Goal: Transaction & Acquisition: Purchase product/service

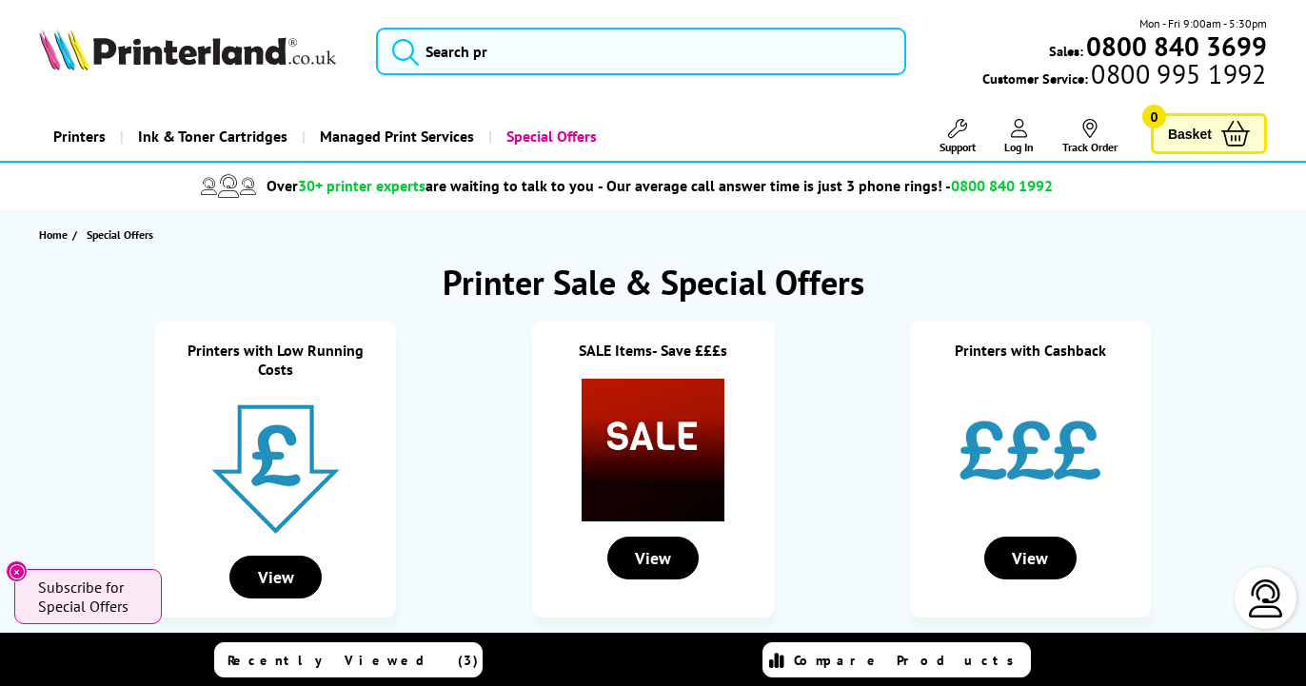
click at [156, 45] on img at bounding box center [187, 50] width 297 height 42
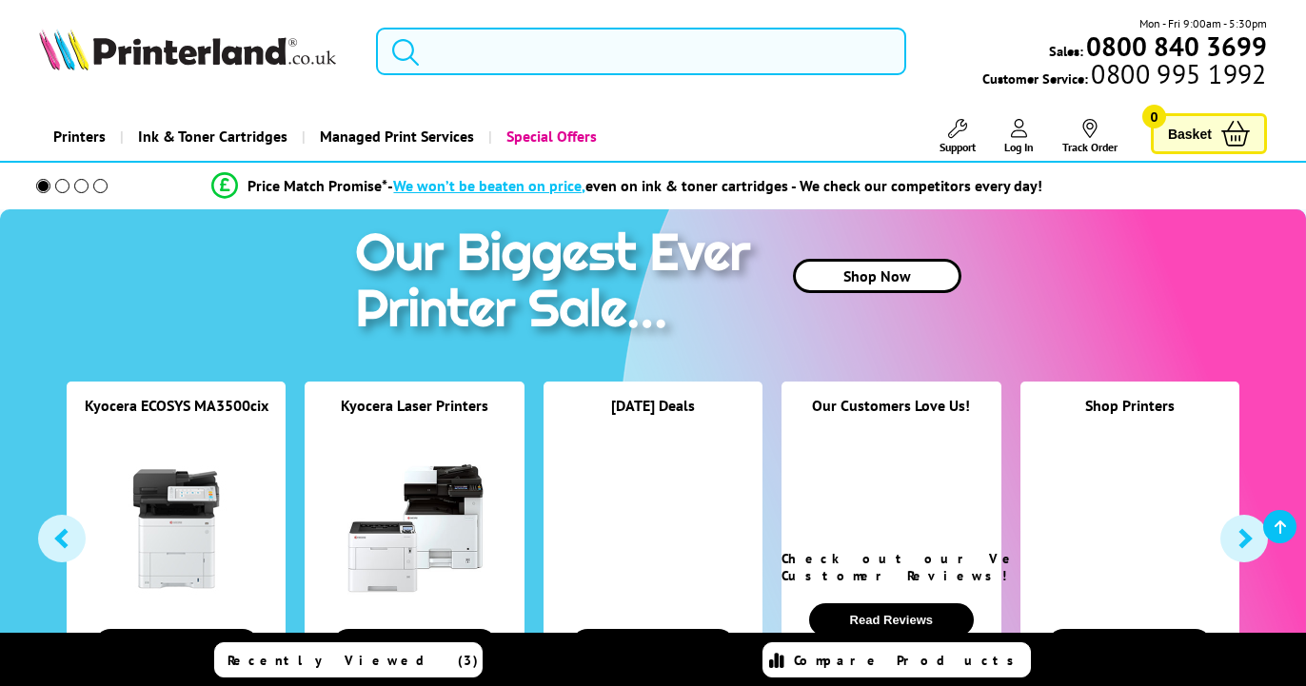
scroll to position [583, 0]
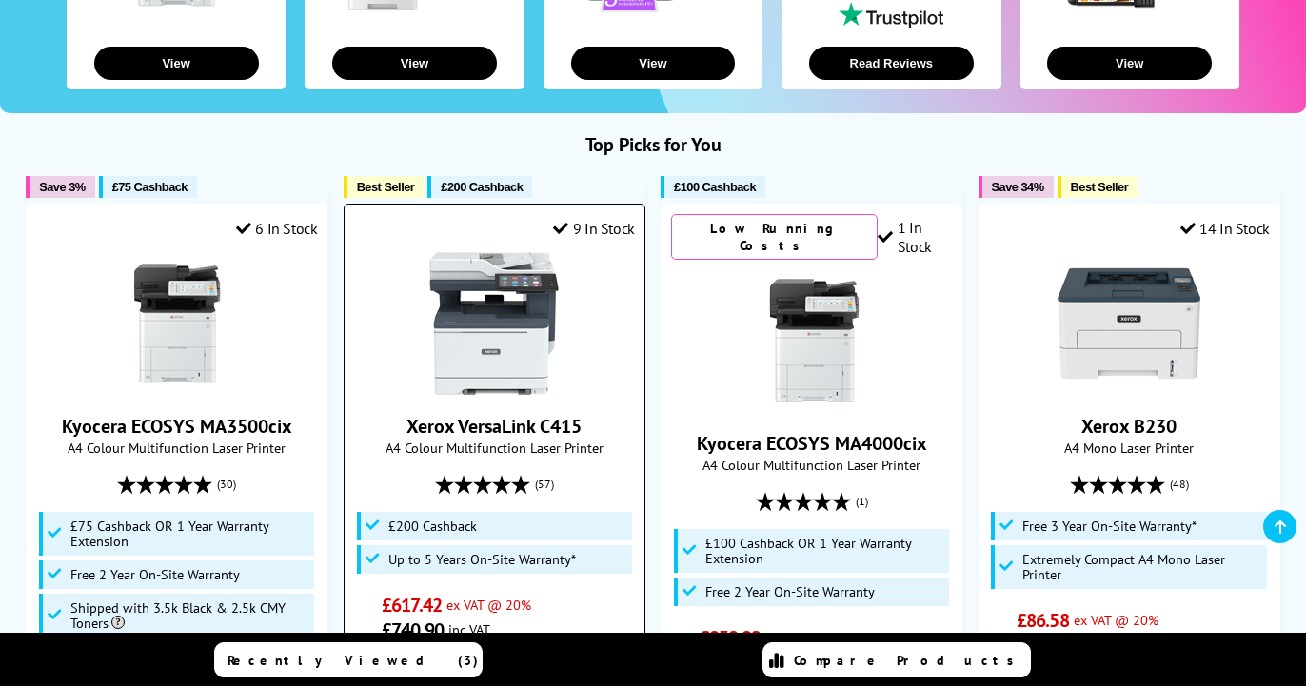
click at [489, 330] on img at bounding box center [494, 323] width 143 height 143
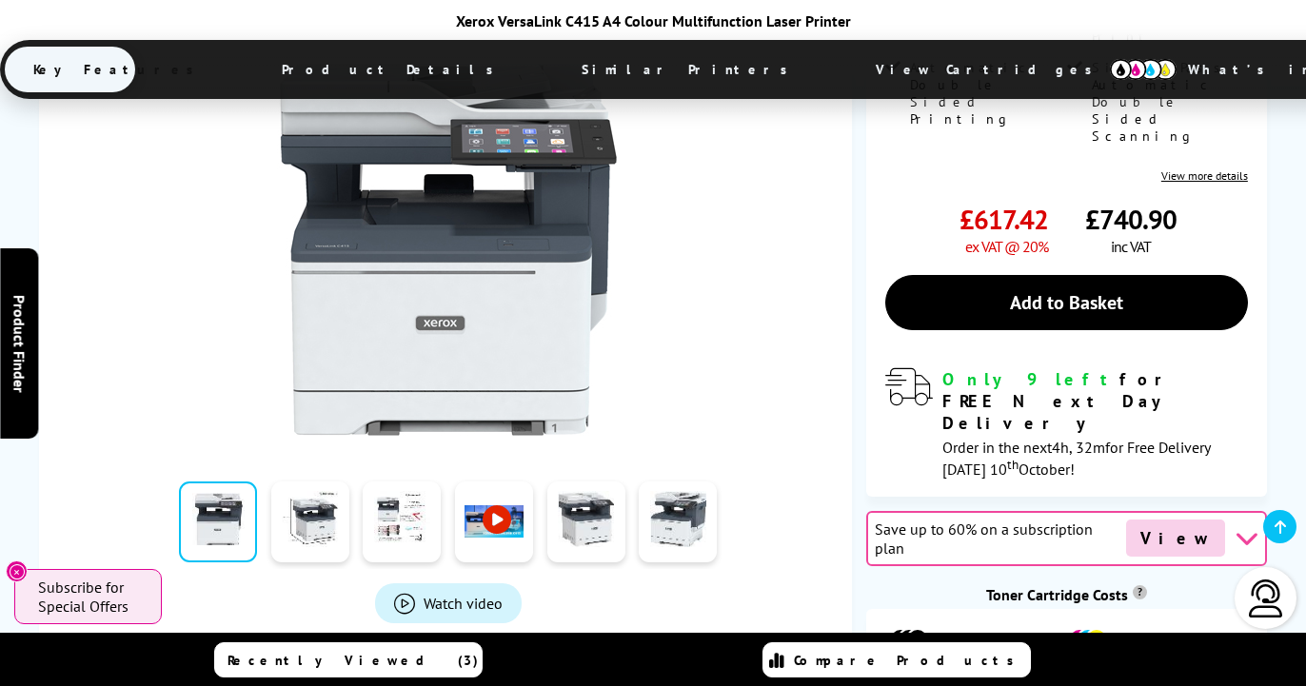
scroll to position [1263, 0]
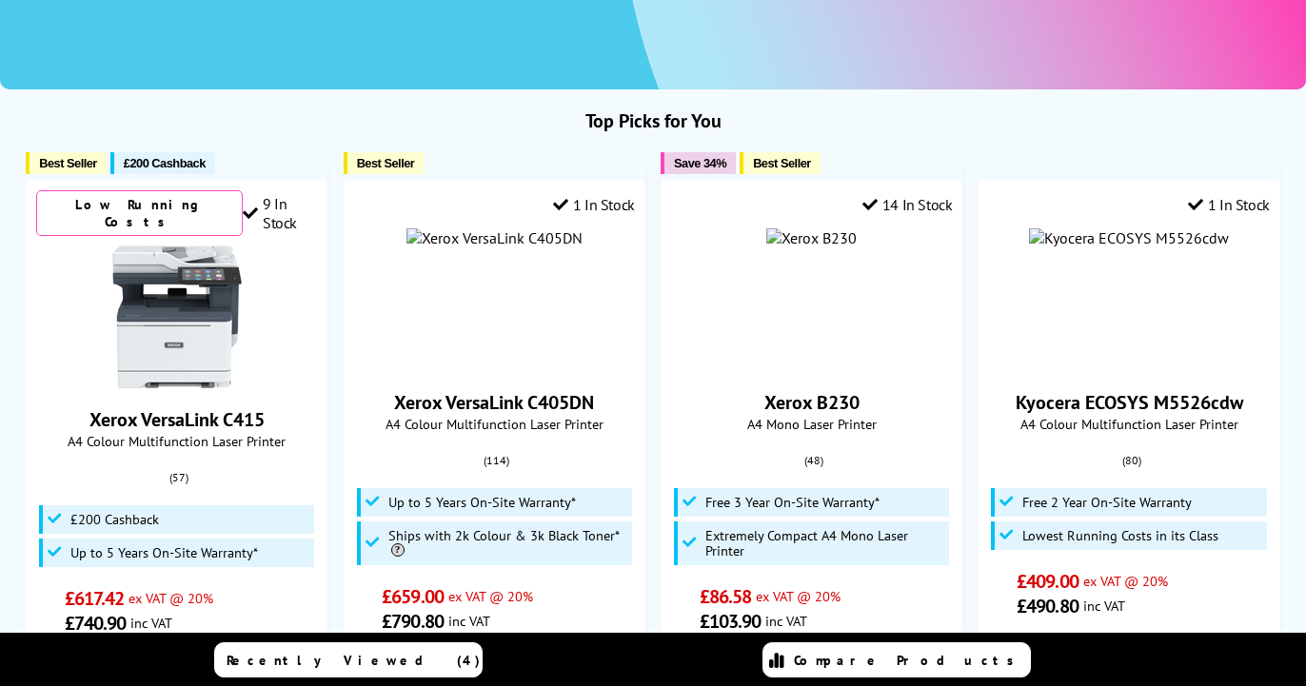
scroll to position [583, 0]
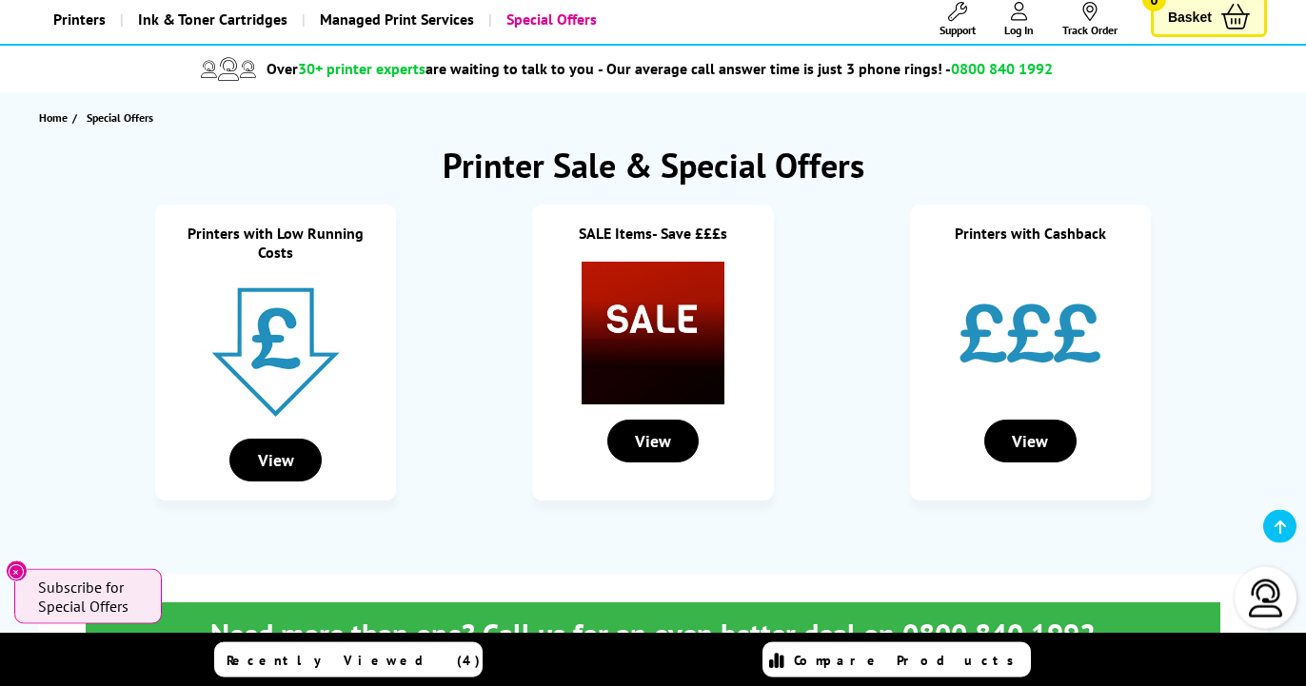
scroll to position [680, 0]
